Goal: Task Accomplishment & Management: Use online tool/utility

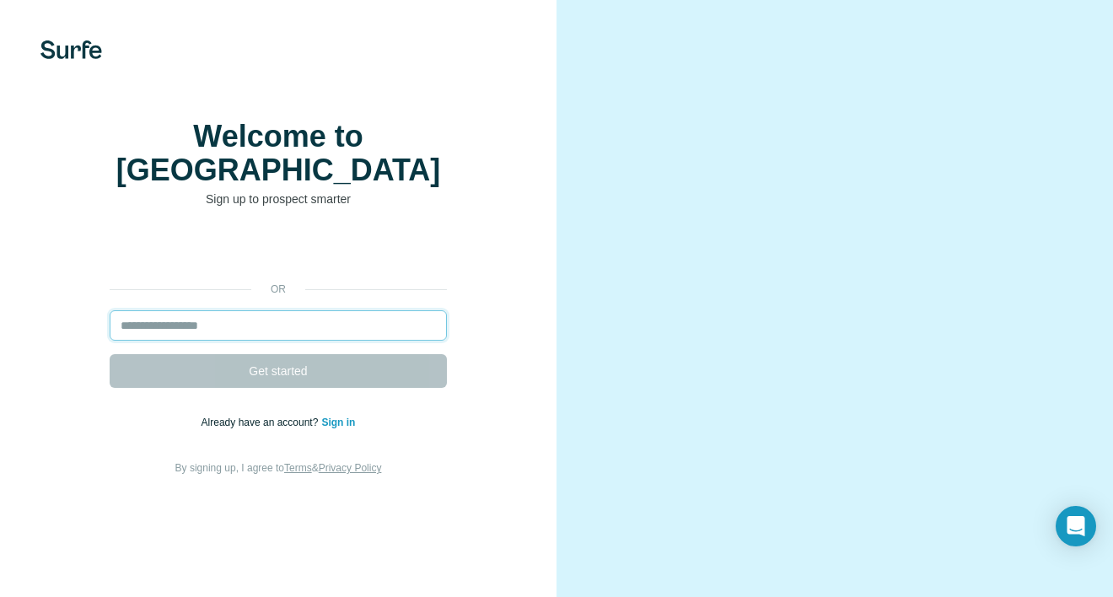
click at [273, 310] on input "email" at bounding box center [278, 325] width 337 height 30
click at [345, 417] on link "Sign in" at bounding box center [338, 423] width 34 height 12
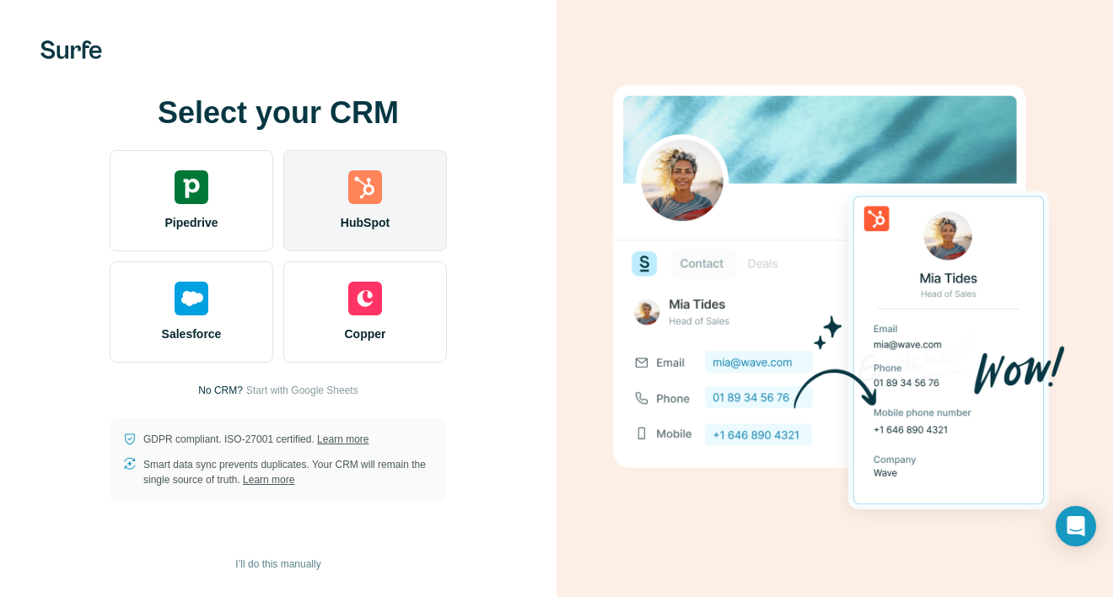
click at [367, 195] on img at bounding box center [365, 187] width 34 height 34
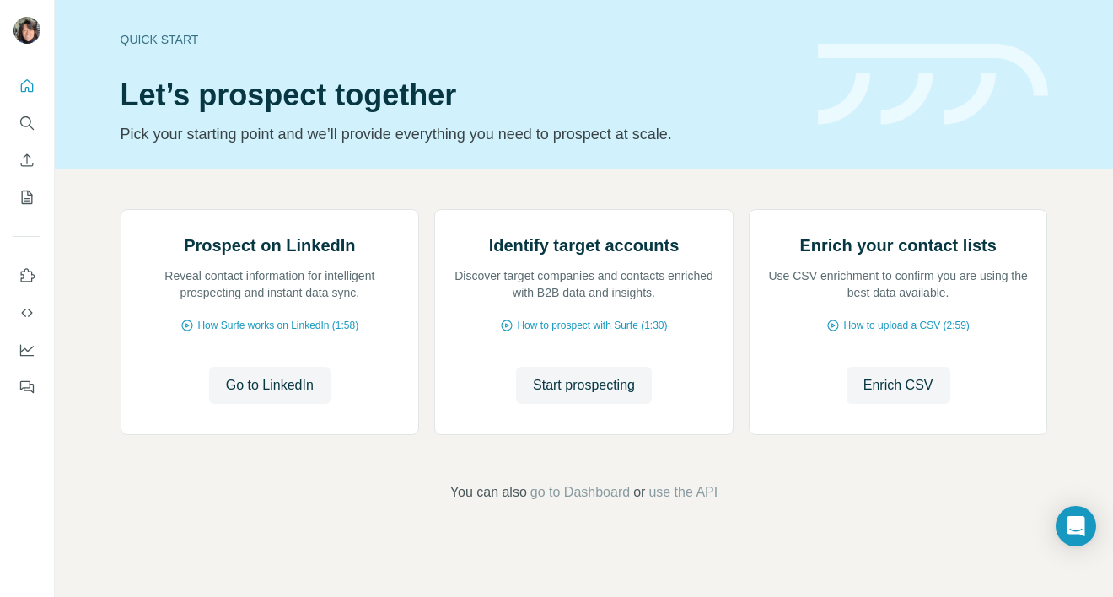
scroll to position [54, 0]
click at [32, 83] on icon "Quick start" at bounding box center [27, 86] width 17 height 17
click at [32, 86] on icon "Quick start" at bounding box center [27, 85] width 13 height 13
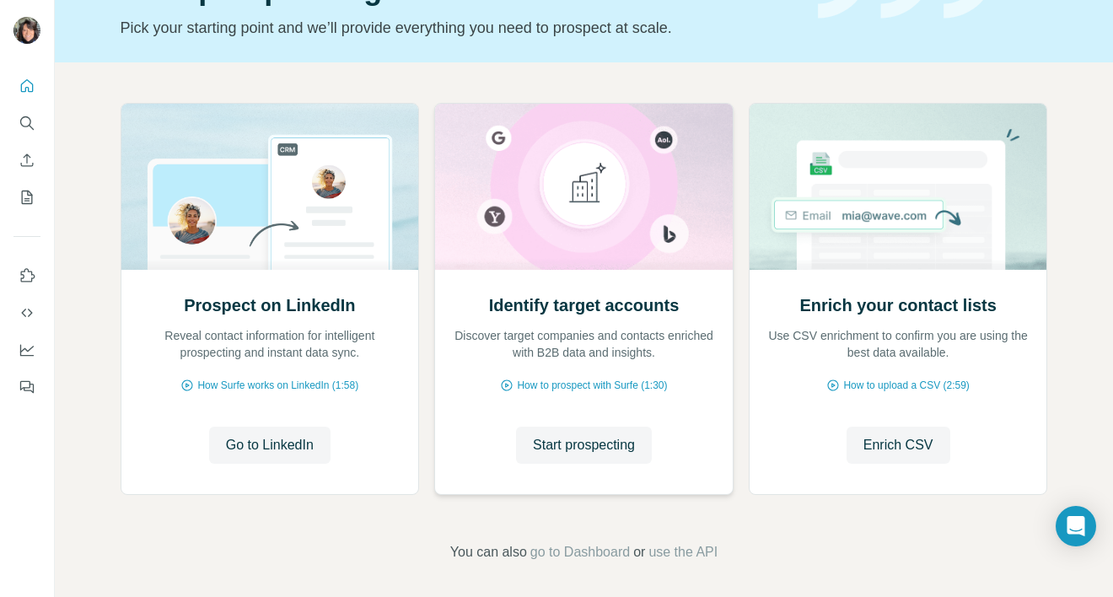
scroll to position [112, 0]
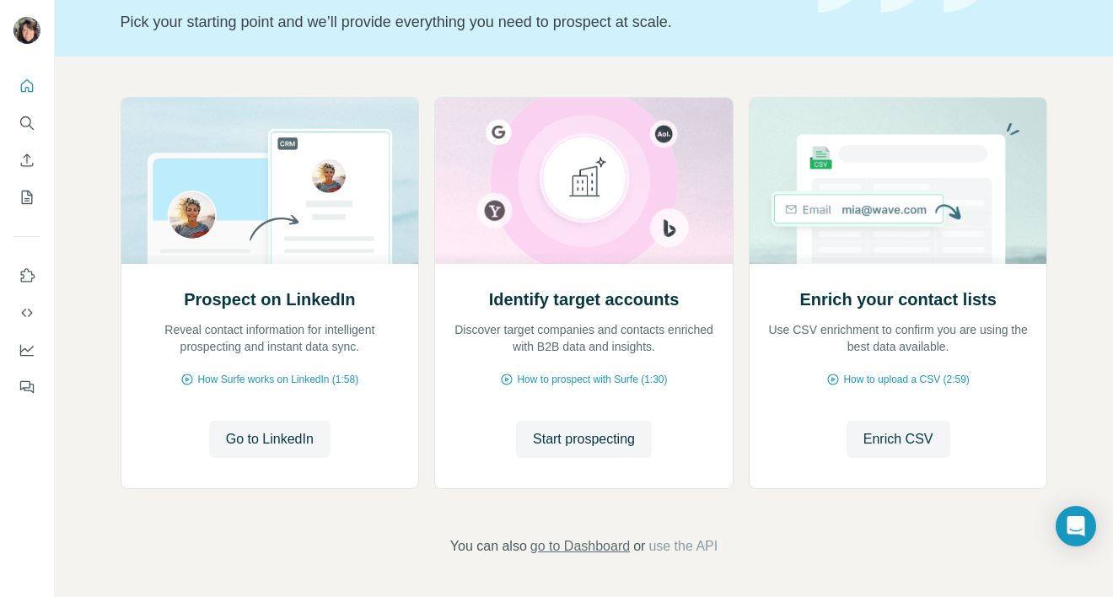
click at [574, 545] on span "go to Dashboard" at bounding box center [579, 546] width 99 height 20
